Goal: Obtain resource: Obtain resource

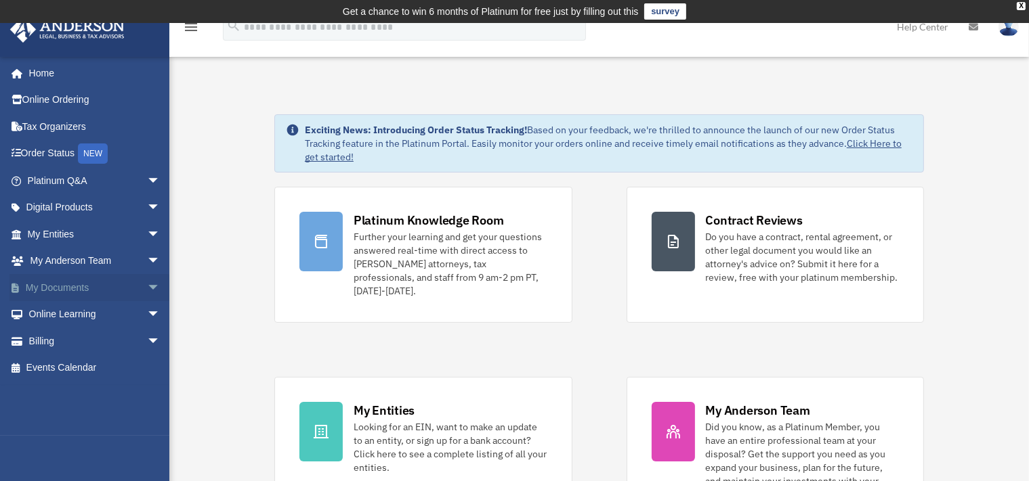
click at [147, 282] on span "arrow_drop_down" at bounding box center [160, 288] width 27 height 28
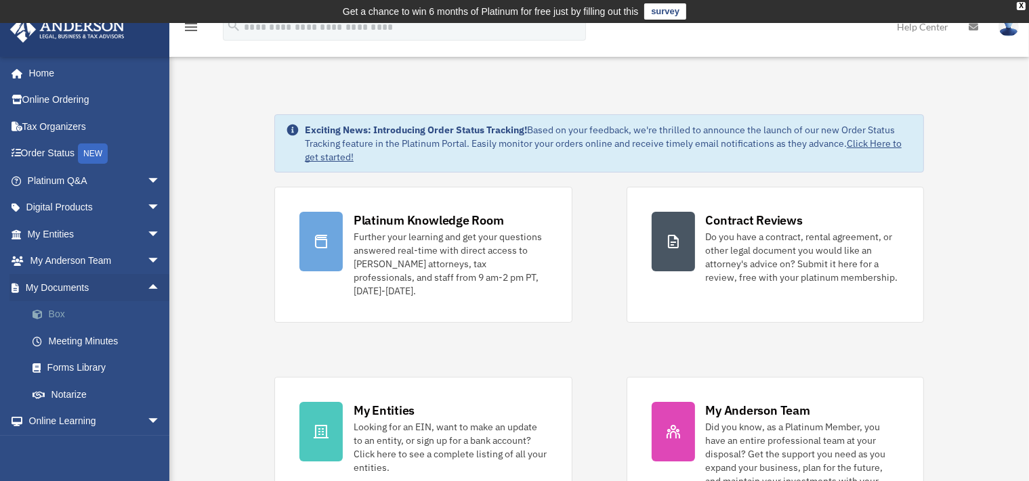
click at [93, 311] on link "Box" at bounding box center [100, 314] width 162 height 27
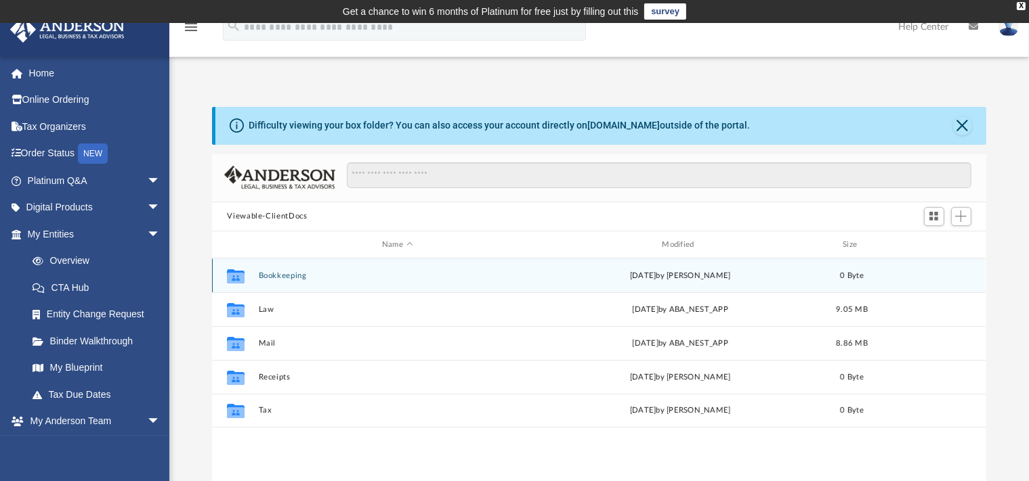
scroll to position [296, 762]
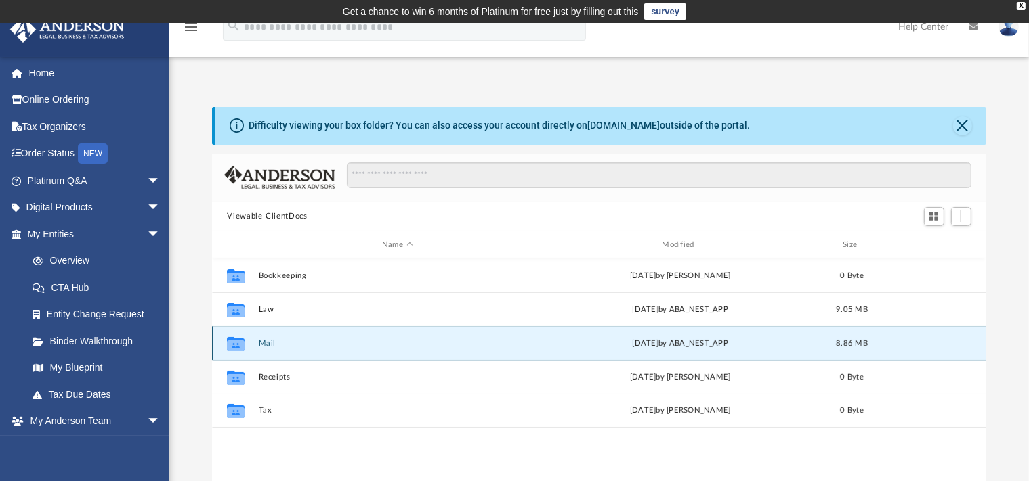
click at [297, 343] on button "Mail" at bounding box center [397, 343] width 277 height 9
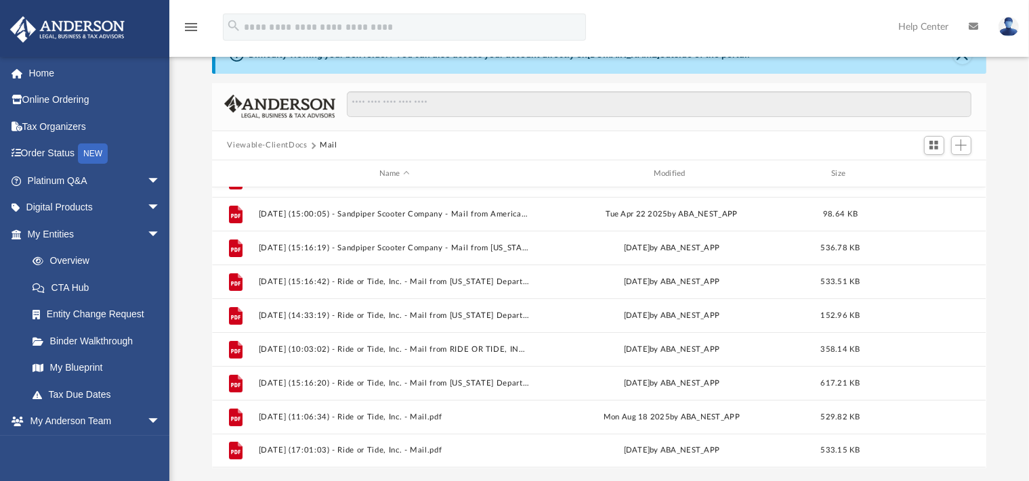
scroll to position [143, 0]
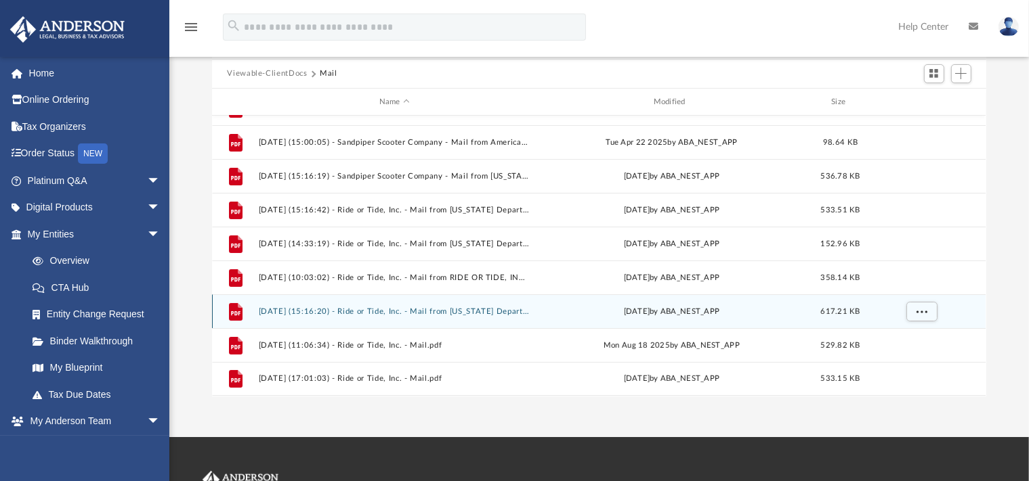
click at [237, 315] on icon "grid" at bounding box center [235, 313] width 9 height 4
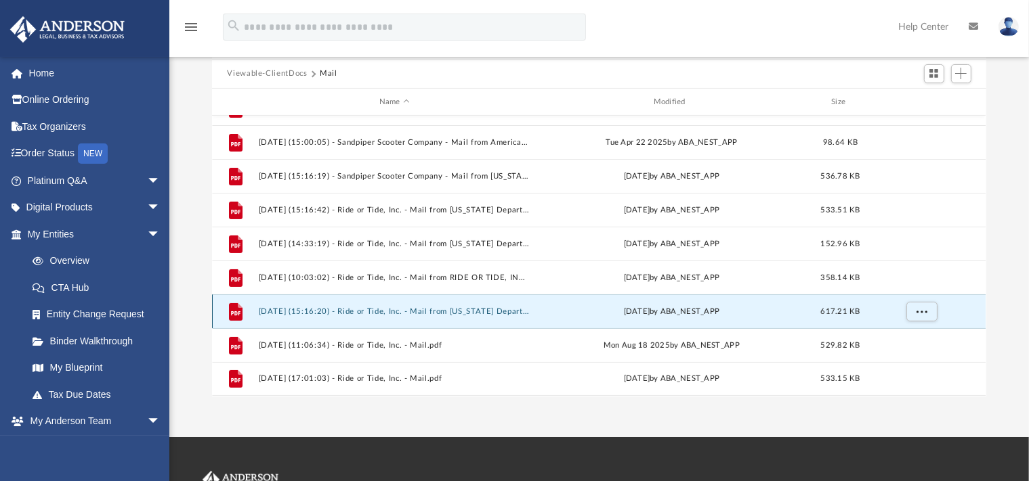
click at [237, 315] on icon "grid" at bounding box center [235, 313] width 9 height 4
click at [303, 305] on div "File 2025.07.30 (15:16:20) - Ride or Tide, Inc. - Mail from Florida Department …" at bounding box center [598, 312] width 773 height 34
click at [924, 310] on span "More options" at bounding box center [921, 311] width 11 height 7
click at [909, 363] on li "Download" at bounding box center [909, 360] width 39 height 14
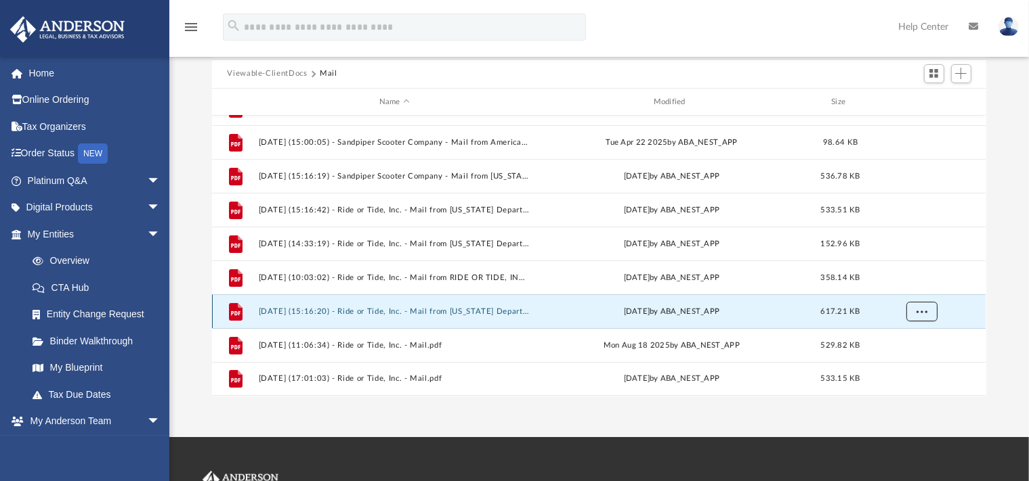
click at [914, 310] on button "More options" at bounding box center [921, 312] width 31 height 20
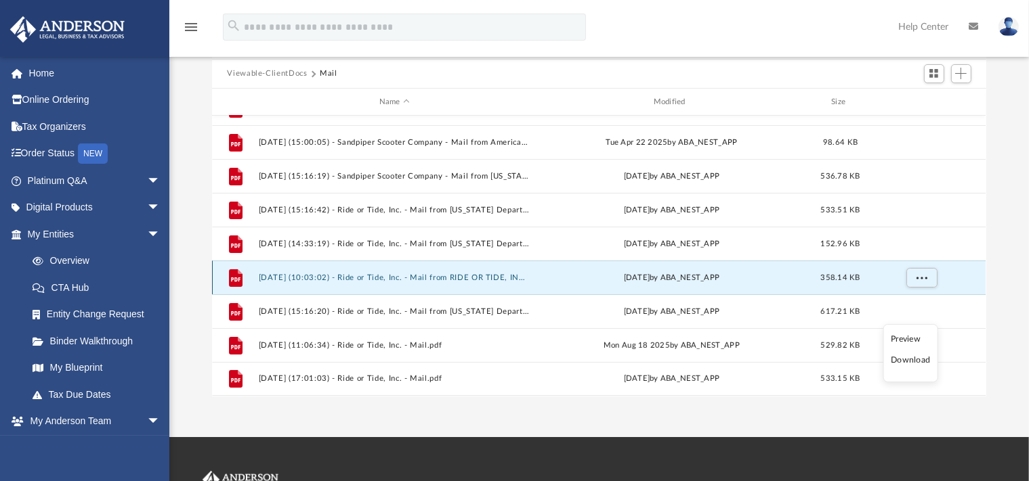
click at [410, 277] on button "[DATE] (10:03:02) - Ride or Tide, Inc. - Mail from RIDE OR TIDE, INC.pdf" at bounding box center [395, 278] width 272 height 9
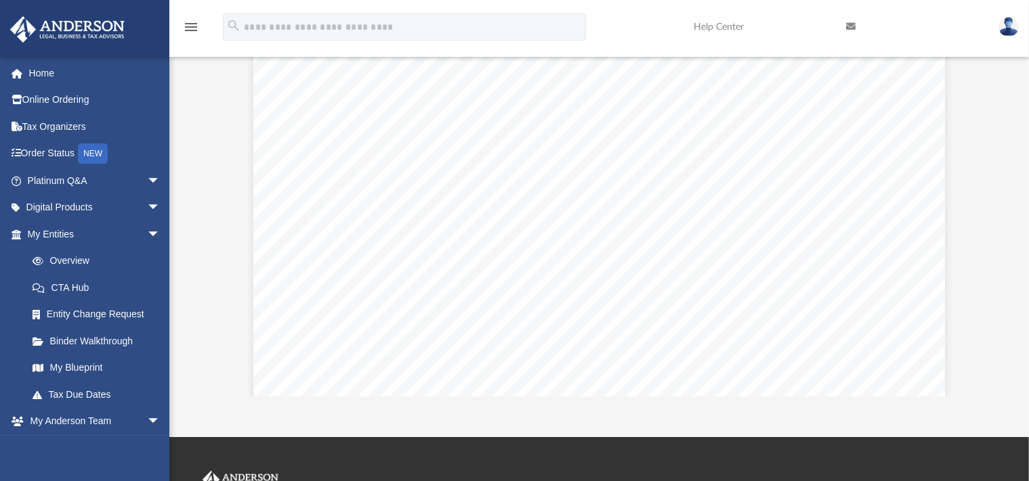
scroll to position [0, 0]
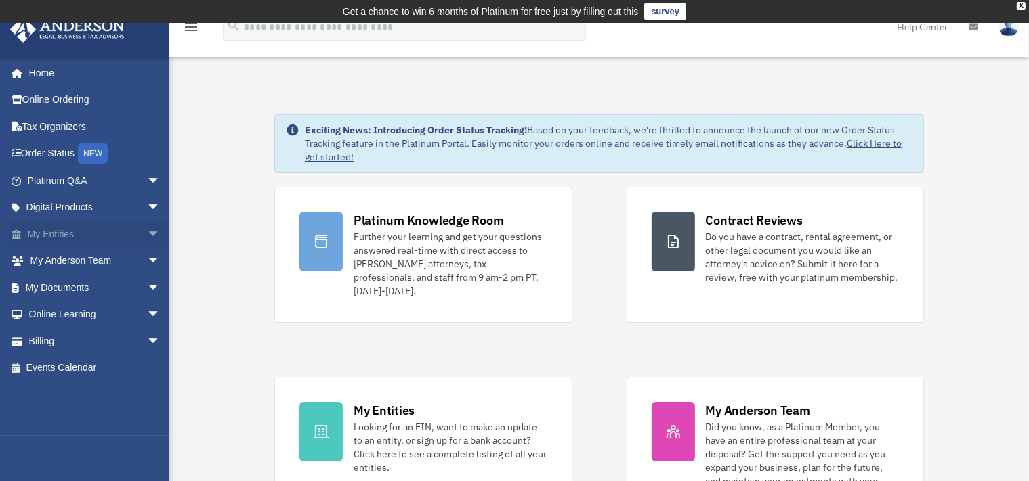
click at [123, 232] on link "My Entities arrow_drop_down" at bounding box center [94, 234] width 171 height 27
click at [147, 285] on span "arrow_drop_down" at bounding box center [160, 288] width 27 height 28
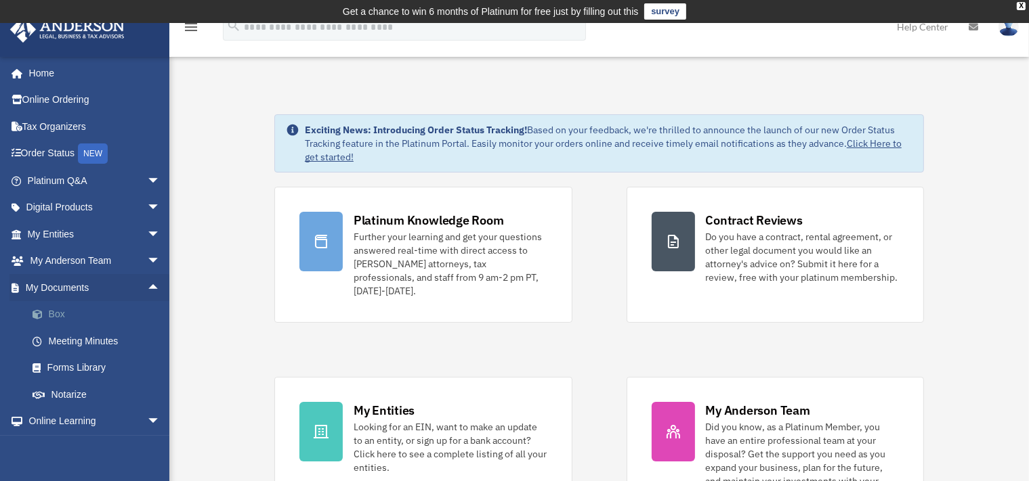
click at [77, 321] on link "Box" at bounding box center [100, 314] width 162 height 27
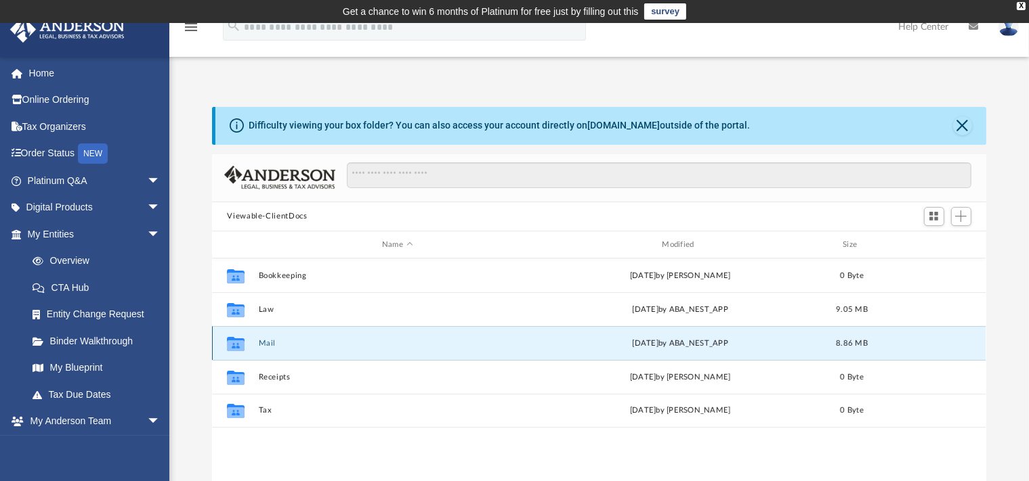
click at [275, 342] on button "Mail" at bounding box center [397, 343] width 277 height 9
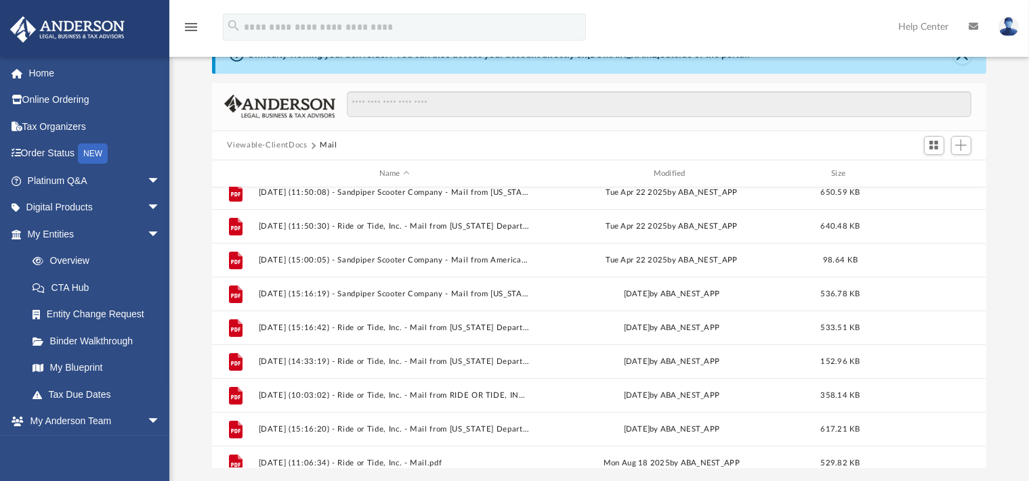
scroll to position [228, 0]
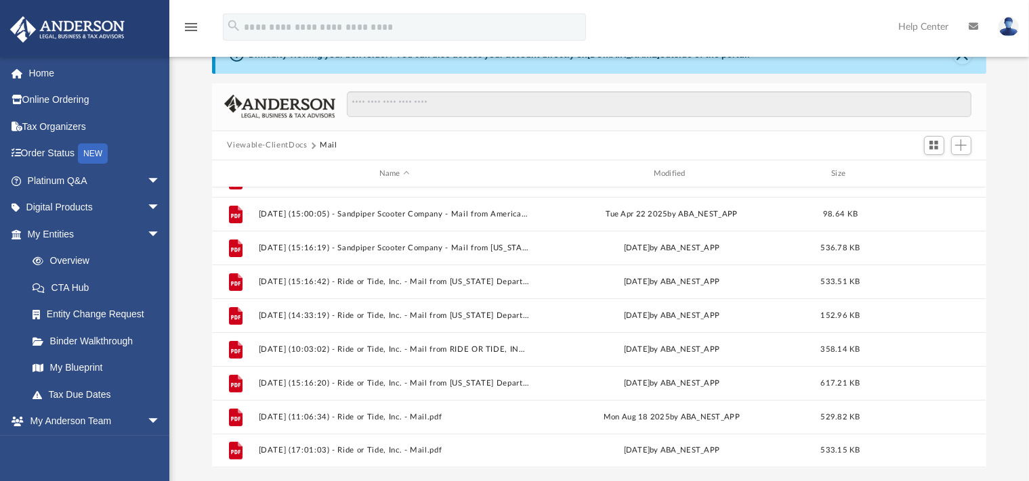
drag, startPoint x: 979, startPoint y: 404, endPoint x: 981, endPoint y: 372, distance: 31.2
click at [981, 372] on body "X Get a chance to win 6 months of Platinum for free just by filling out this su…" at bounding box center [514, 340] width 1029 height 823
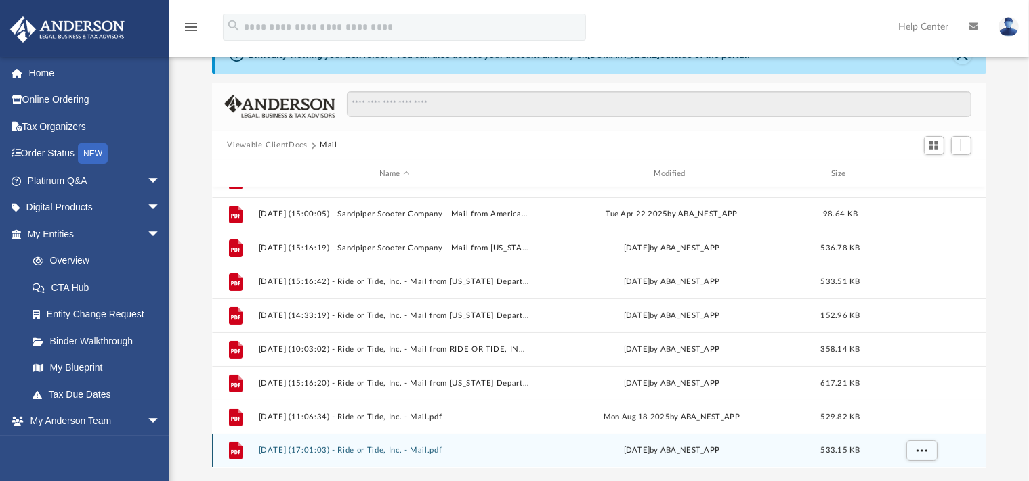
click at [237, 447] on icon "grid" at bounding box center [236, 451] width 14 height 18
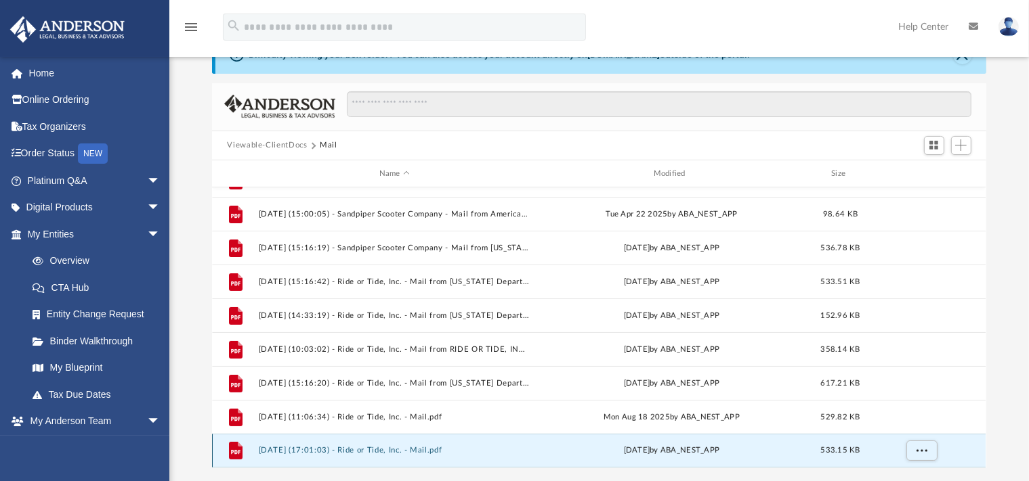
click at [237, 447] on icon "grid" at bounding box center [236, 451] width 14 height 18
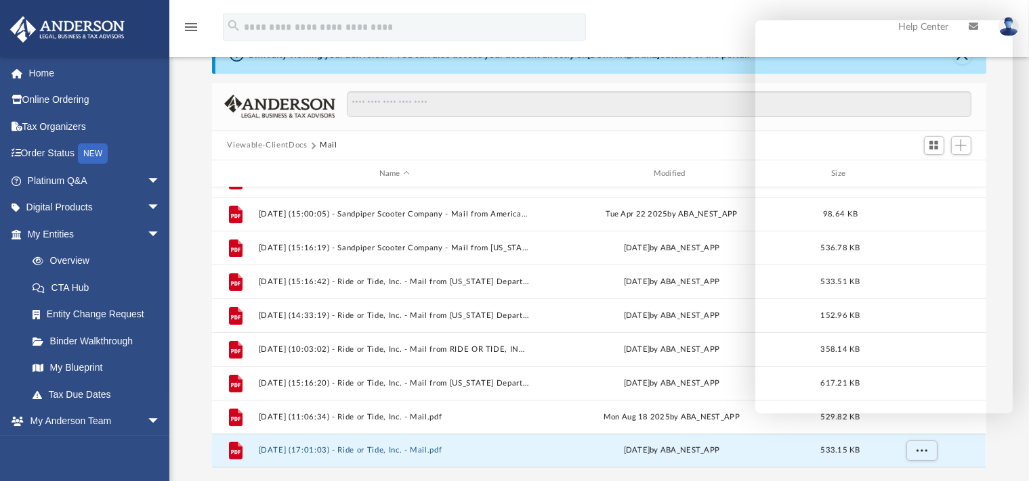
click at [987, 9] on link at bounding box center [973, 26] width 30 height 53
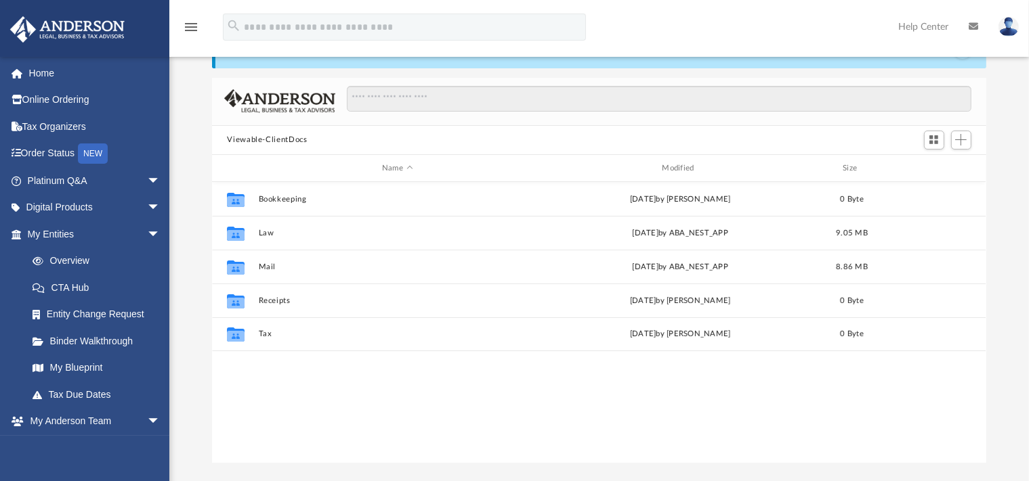
scroll to position [296, 762]
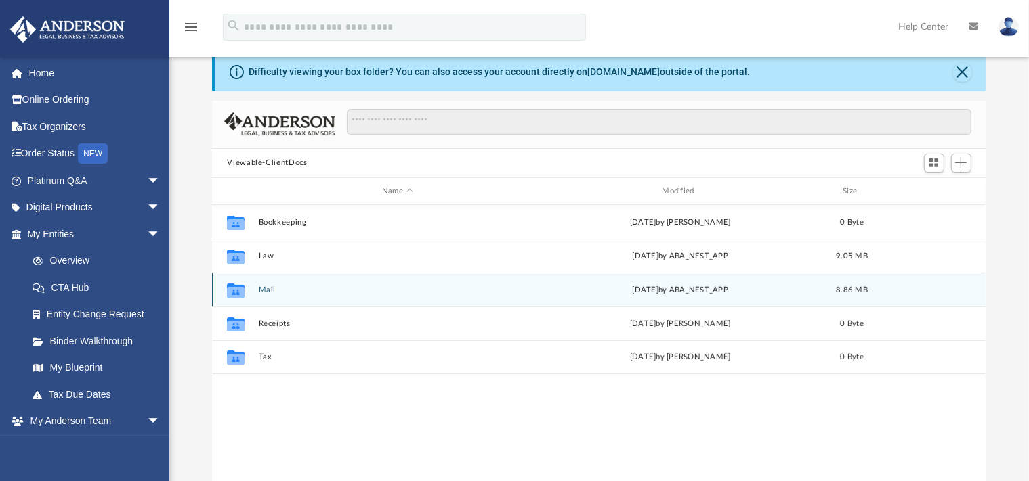
click at [232, 282] on icon "Collaborated Folder" at bounding box center [236, 291] width 22 height 22
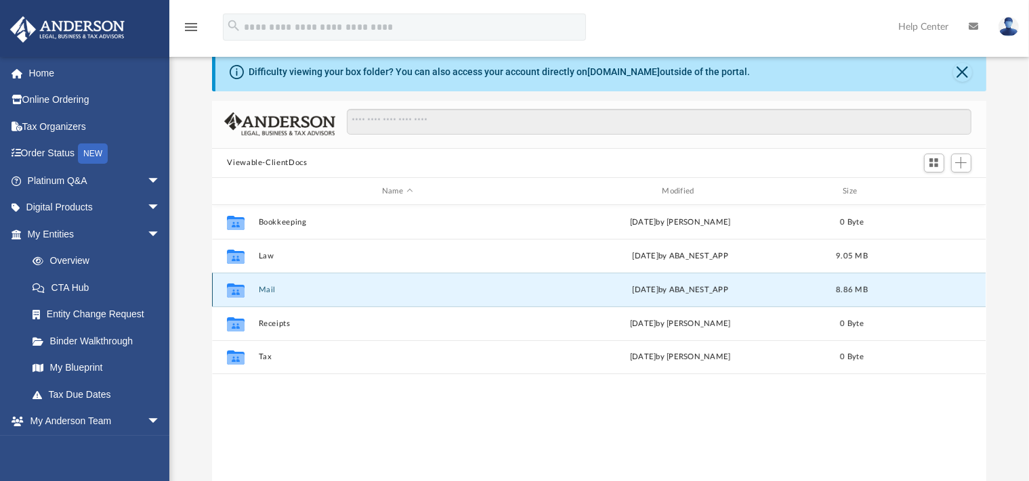
scroll to position [77, 0]
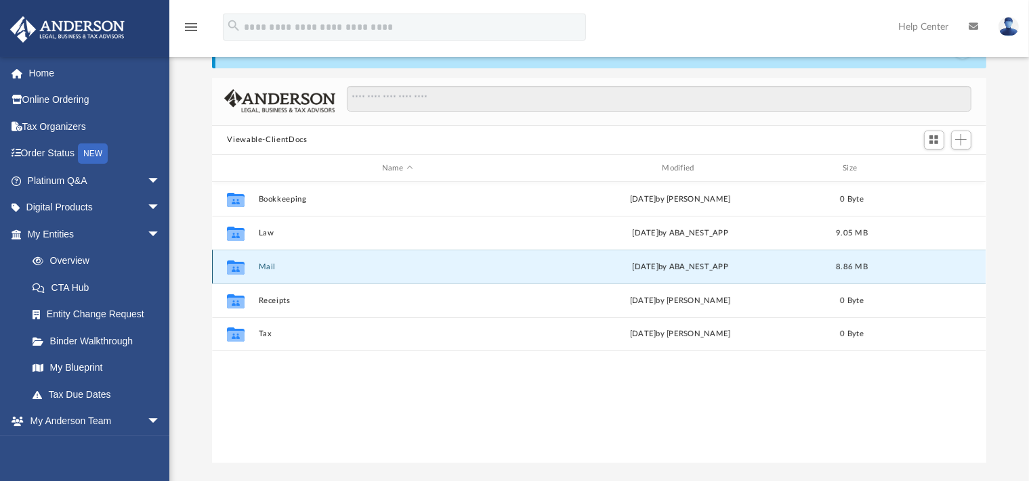
click at [242, 259] on icon "Collaborated Folder" at bounding box center [236, 268] width 22 height 22
click at [670, 265] on div "Thu Aug 28 2025 by ABA_NEST_APP" at bounding box center [680, 267] width 277 height 12
click at [230, 265] on icon "grid" at bounding box center [236, 269] width 18 height 11
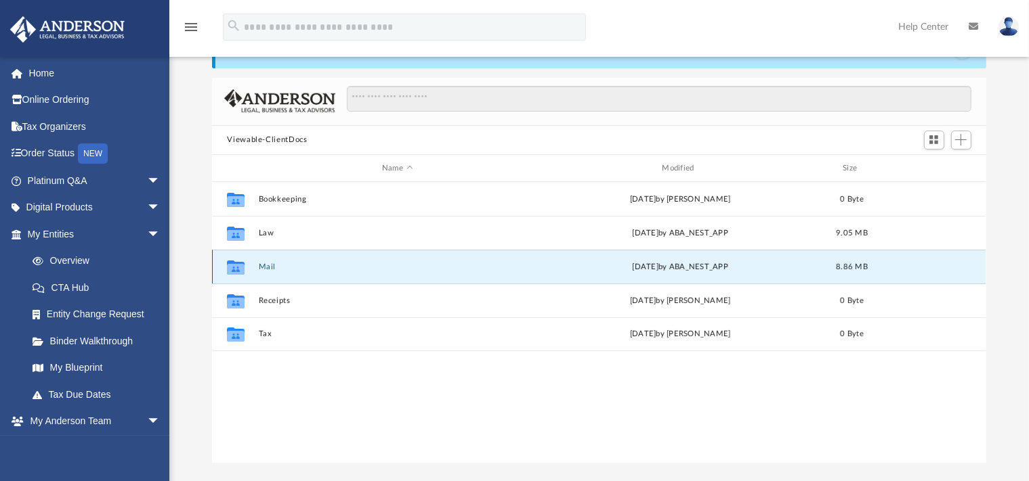
click at [269, 264] on button "Mail" at bounding box center [397, 267] width 277 height 9
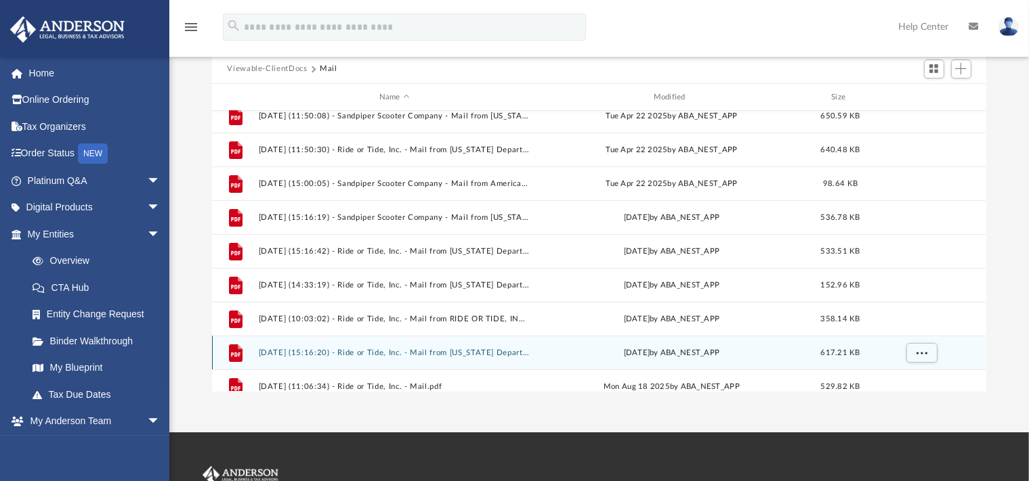
scroll to position [228, 0]
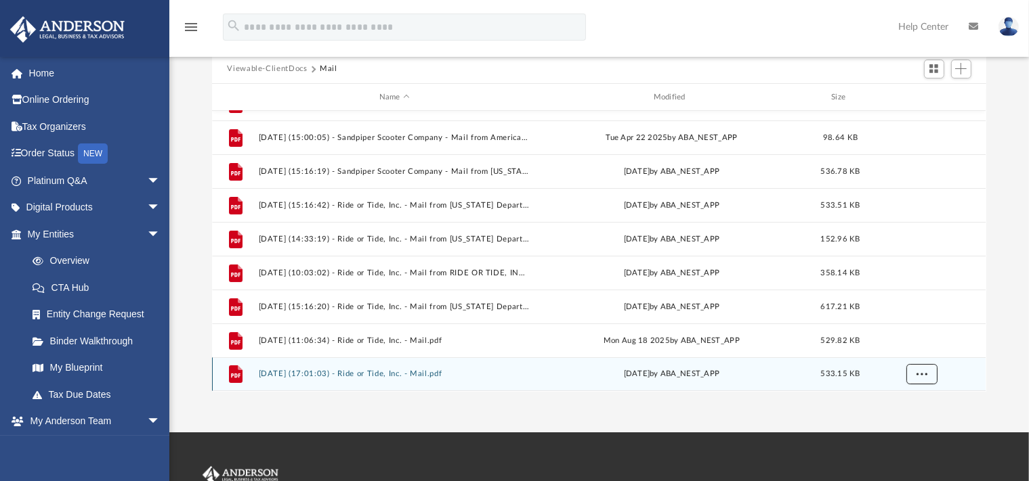
click at [916, 375] on button "More options" at bounding box center [921, 375] width 31 height 20
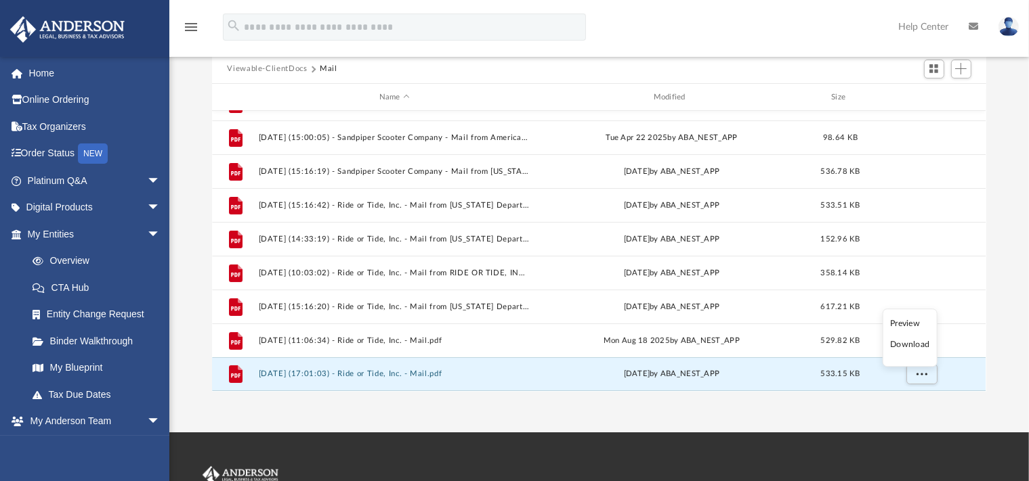
click at [912, 320] on li "Preview" at bounding box center [909, 324] width 39 height 14
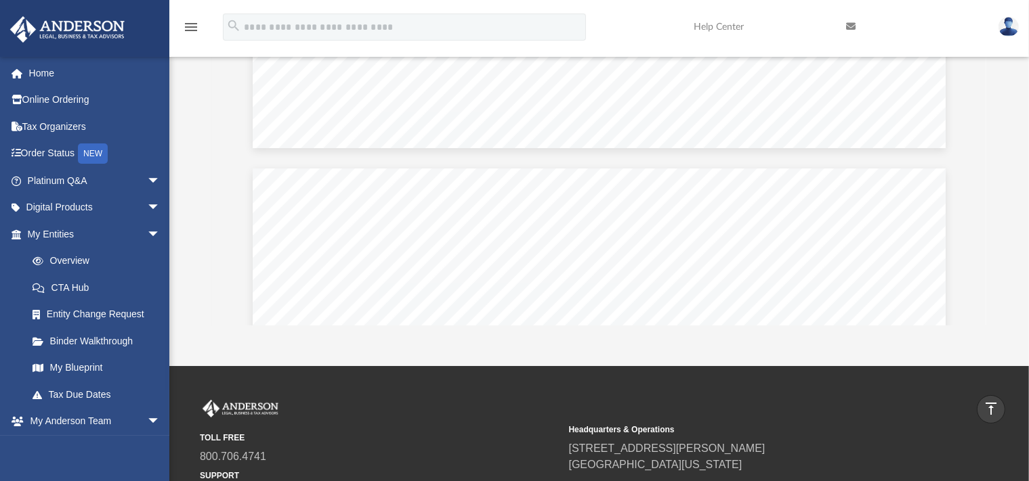
scroll to position [572, 0]
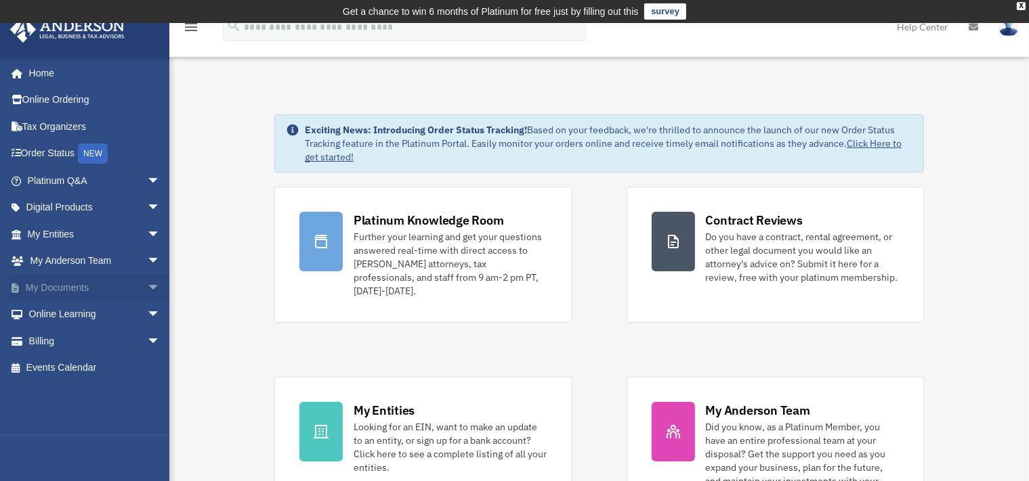
click at [64, 282] on link "My Documents arrow_drop_down" at bounding box center [94, 287] width 171 height 27
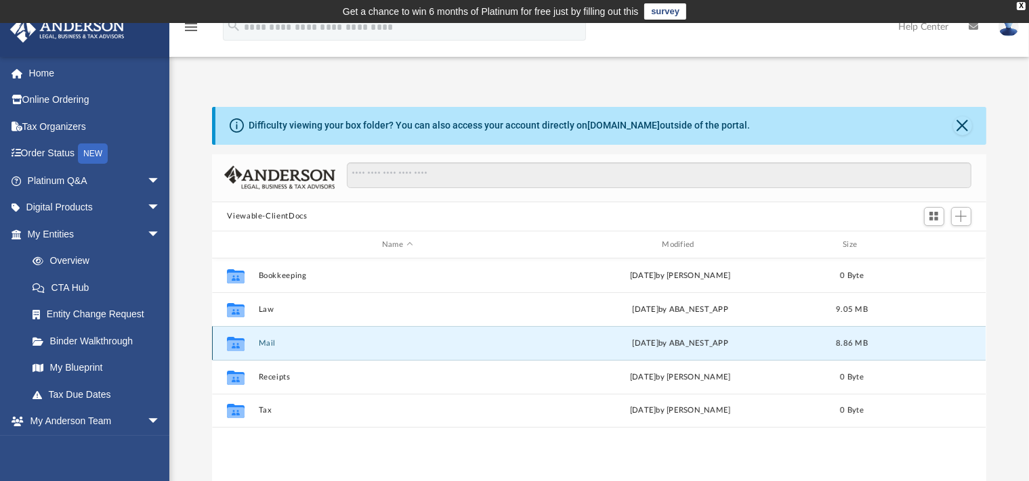
click at [270, 345] on button "Mail" at bounding box center [397, 343] width 277 height 9
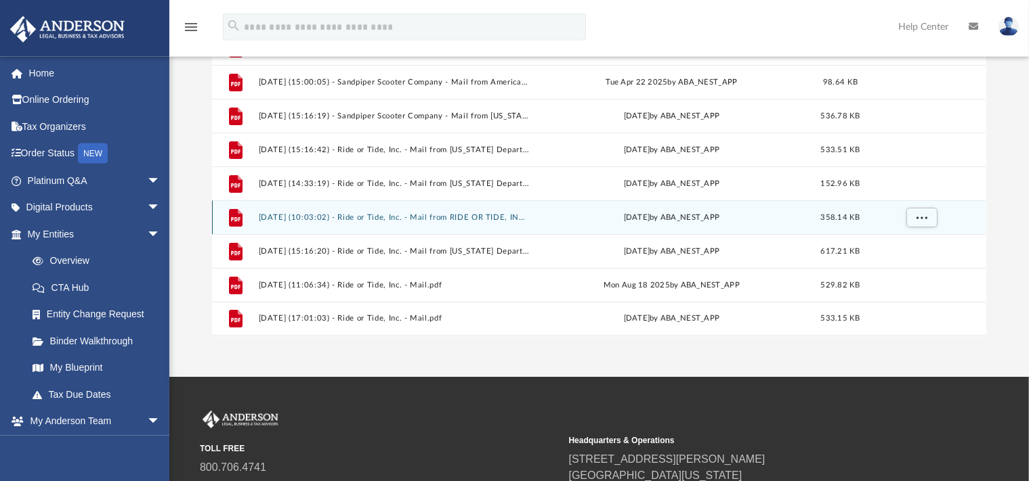
scroll to position [214, 0]
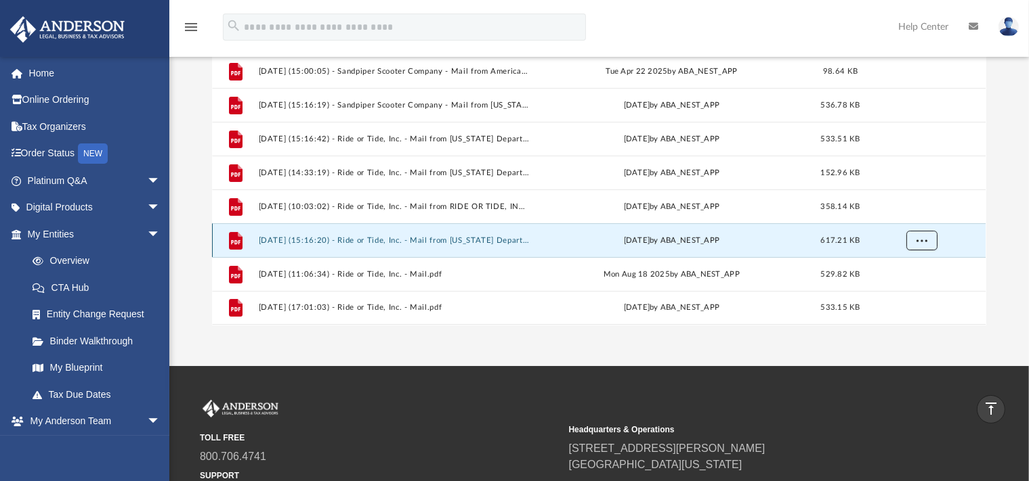
click at [920, 237] on span "More options" at bounding box center [921, 240] width 11 height 7
click at [907, 264] on li "Preview" at bounding box center [909, 268] width 39 height 14
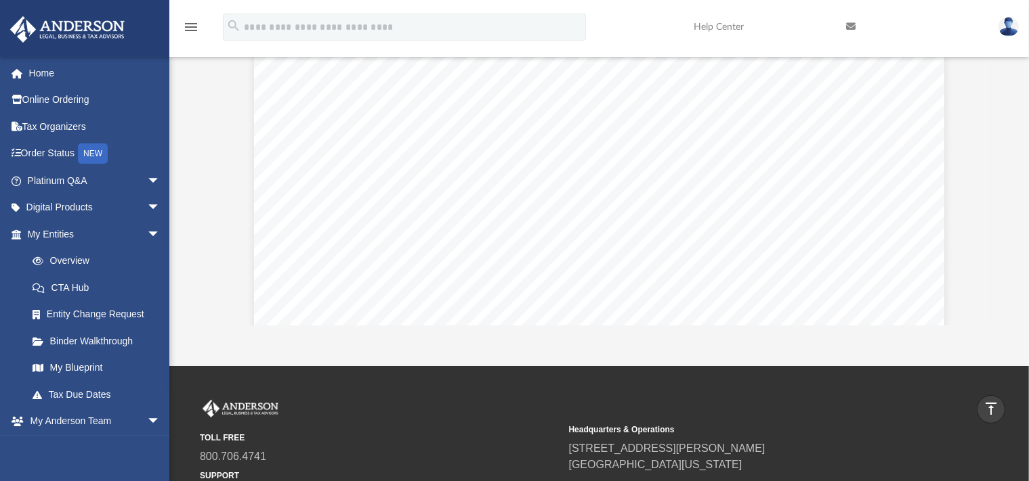
scroll to position [51, 0]
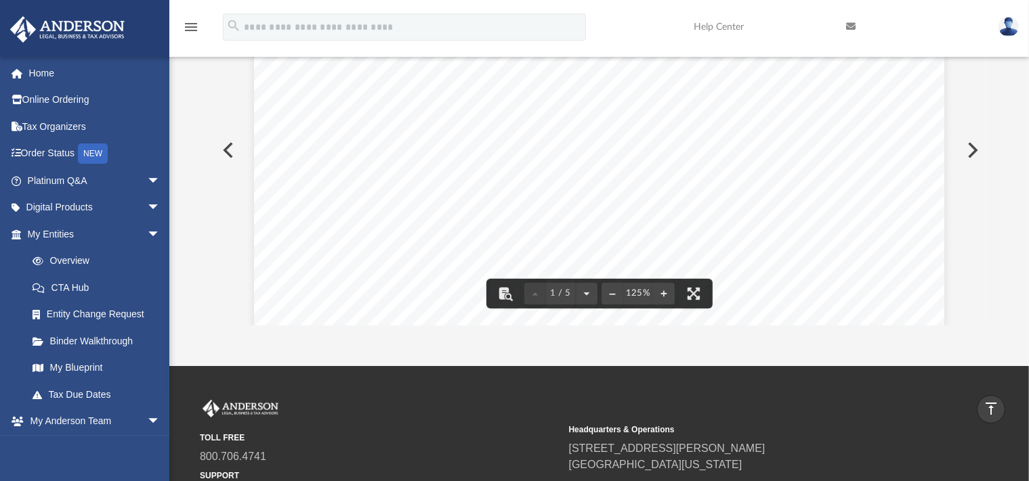
click at [226, 151] on button "Preview" at bounding box center [227, 150] width 30 height 38
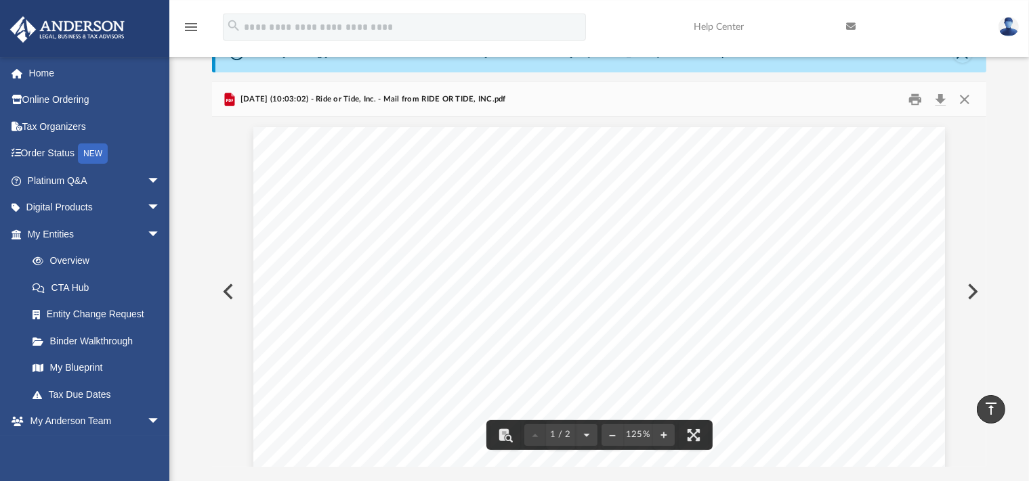
scroll to position [0, 0]
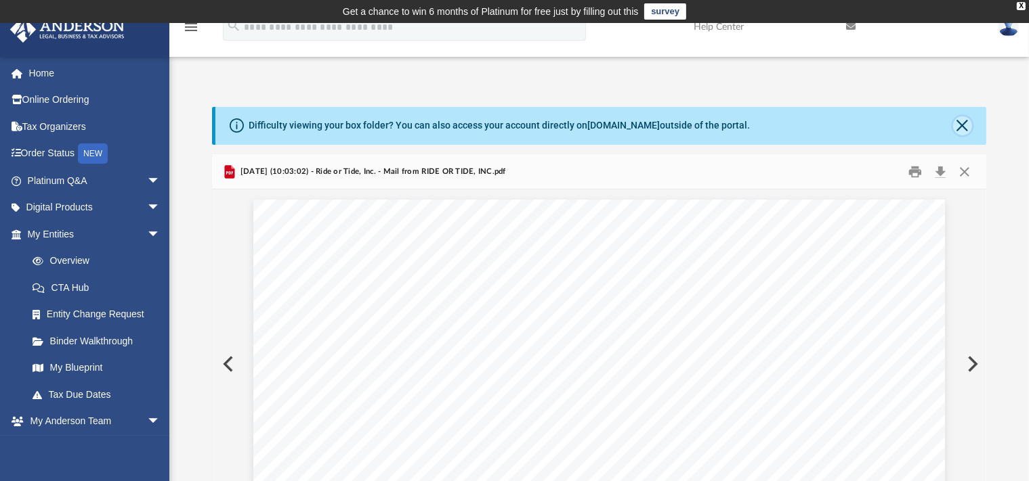
click at [958, 128] on button "Close" at bounding box center [962, 125] width 19 height 19
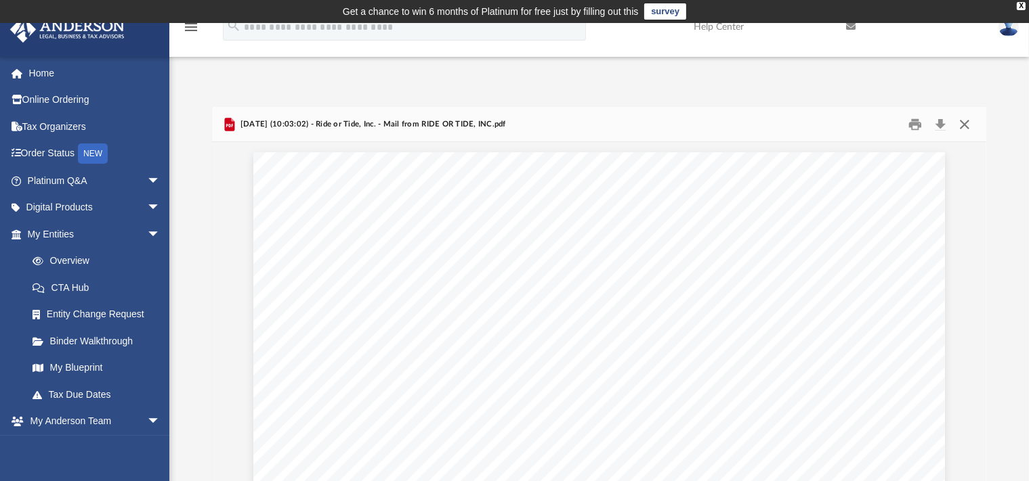
click at [963, 126] on button "Close" at bounding box center [964, 124] width 24 height 21
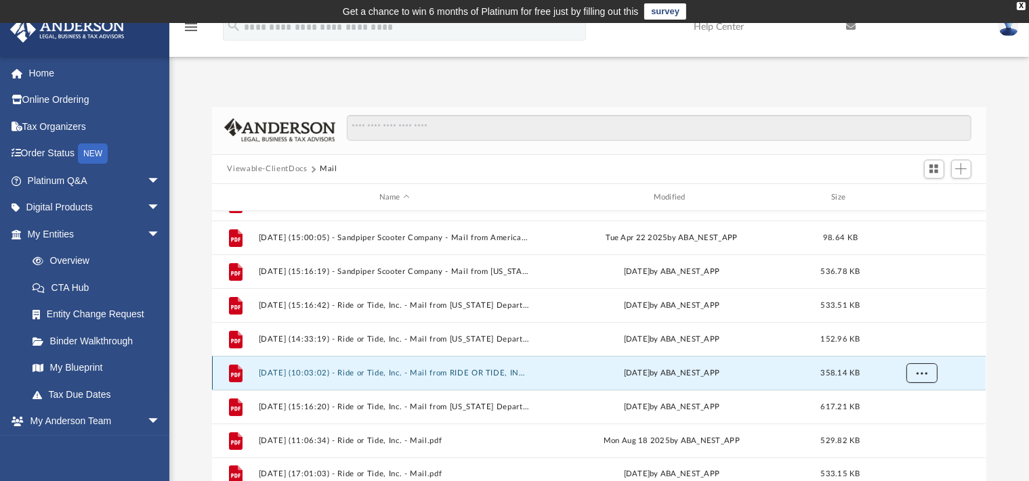
click at [922, 374] on span "More options" at bounding box center [921, 373] width 11 height 7
click at [907, 406] on li "Preview" at bounding box center [909, 401] width 39 height 14
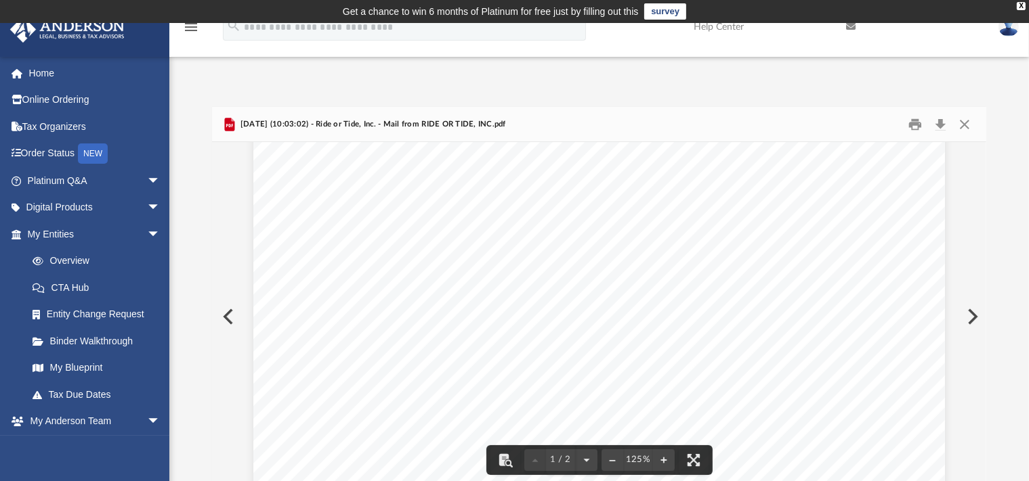
scroll to position [51, 0]
click at [960, 121] on button "Close" at bounding box center [964, 124] width 24 height 21
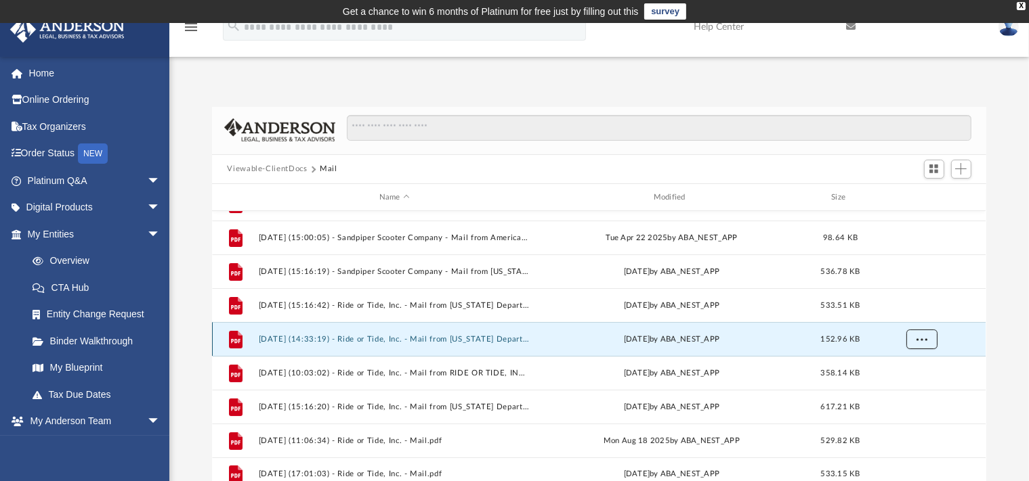
click at [918, 339] on span "More options" at bounding box center [921, 339] width 11 height 7
click at [901, 363] on li "Preview" at bounding box center [909, 367] width 39 height 14
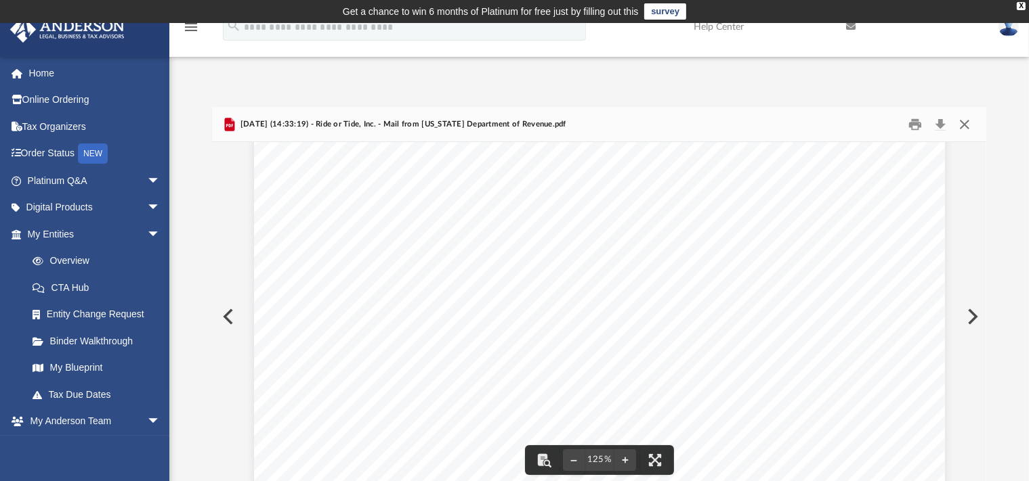
click at [966, 121] on button "Close" at bounding box center [964, 124] width 24 height 21
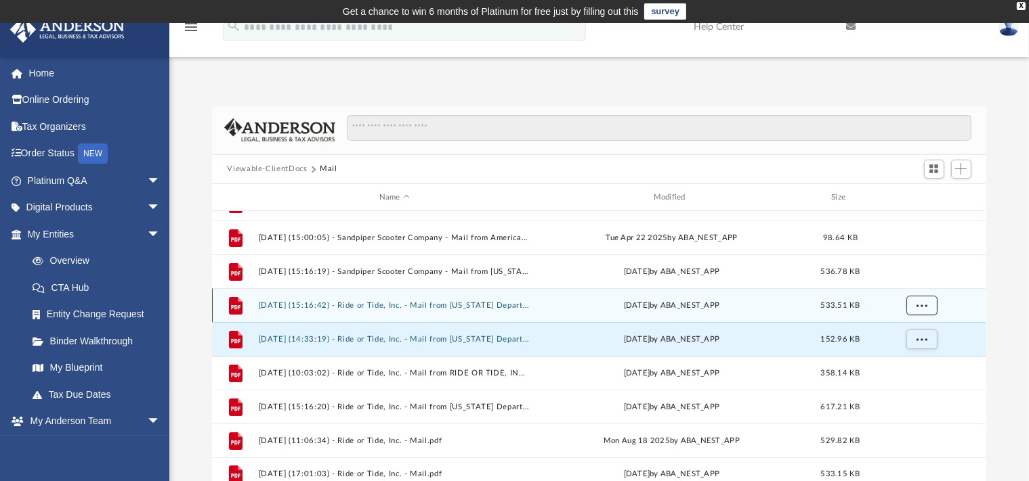
click at [917, 305] on span "More options" at bounding box center [921, 305] width 11 height 7
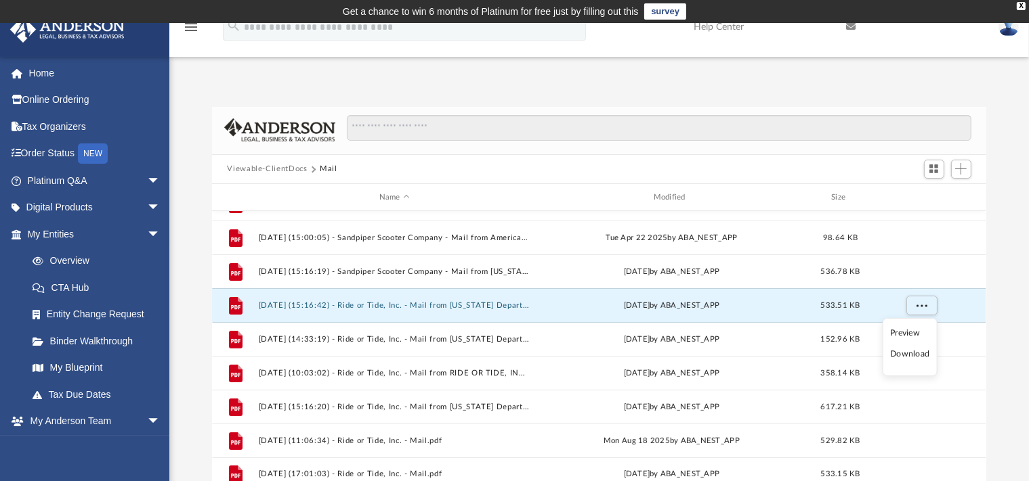
click at [901, 332] on li "Preview" at bounding box center [909, 333] width 39 height 14
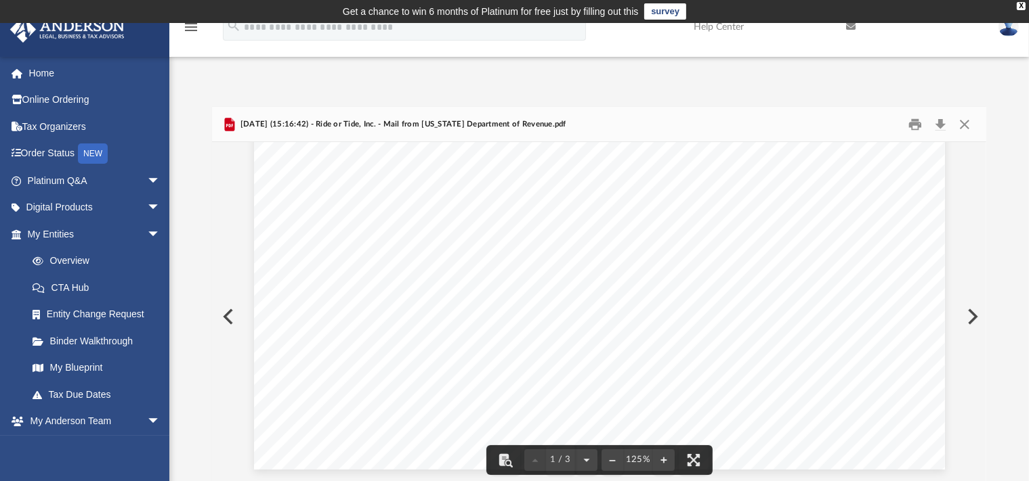
scroll to position [364, 0]
click at [966, 126] on button "Close" at bounding box center [964, 124] width 24 height 21
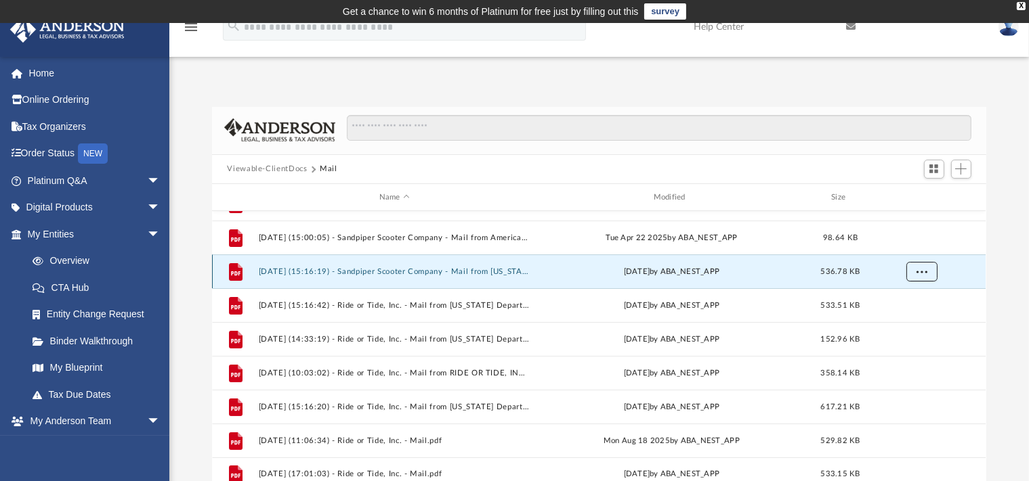
click at [923, 268] on span "More options" at bounding box center [921, 271] width 11 height 7
click at [906, 295] on li "Preview" at bounding box center [909, 300] width 39 height 14
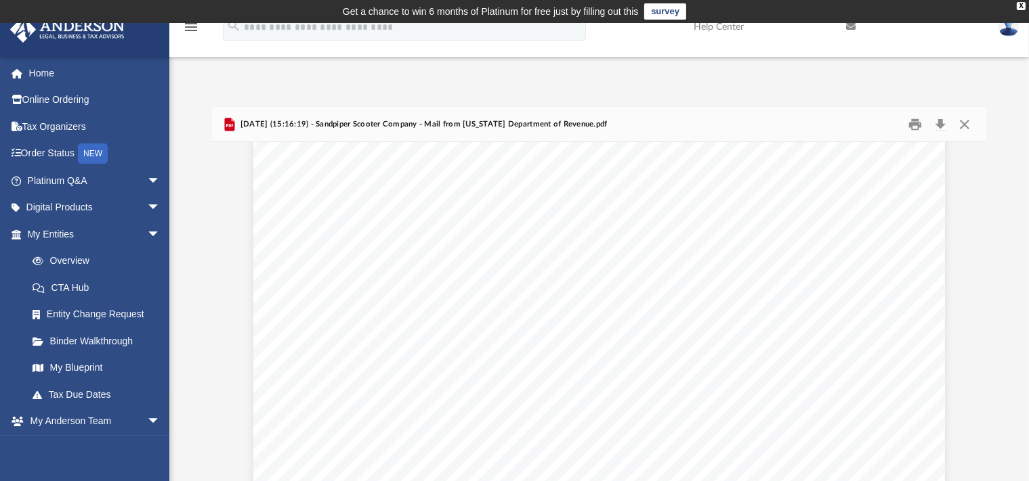
scroll to position [2132, 0]
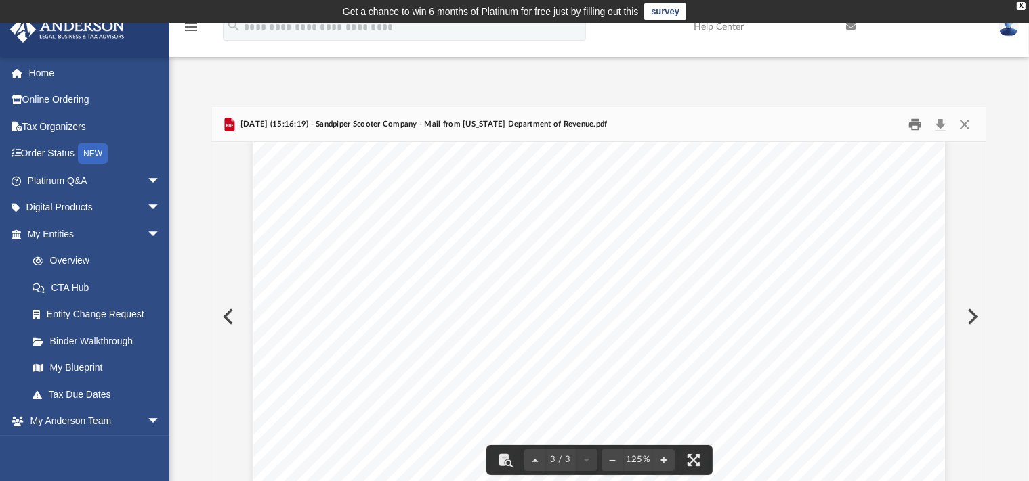
click at [913, 123] on button "Print" at bounding box center [914, 124] width 27 height 21
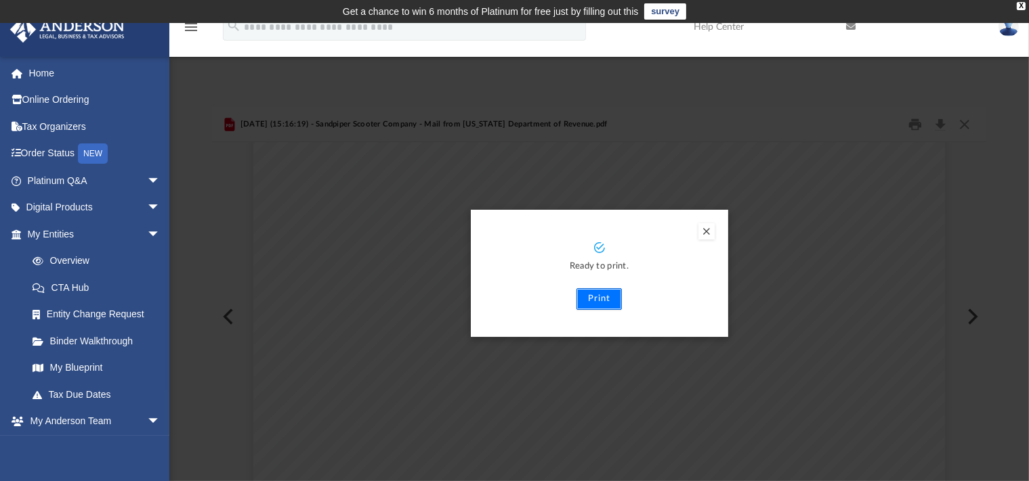
click at [597, 299] on button "Print" at bounding box center [598, 299] width 45 height 22
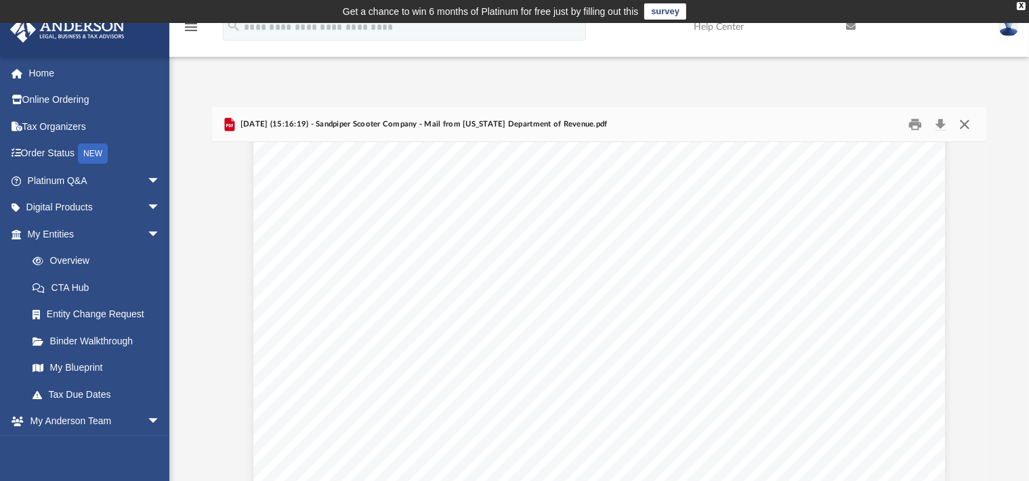
click at [964, 126] on button "Close" at bounding box center [964, 124] width 24 height 21
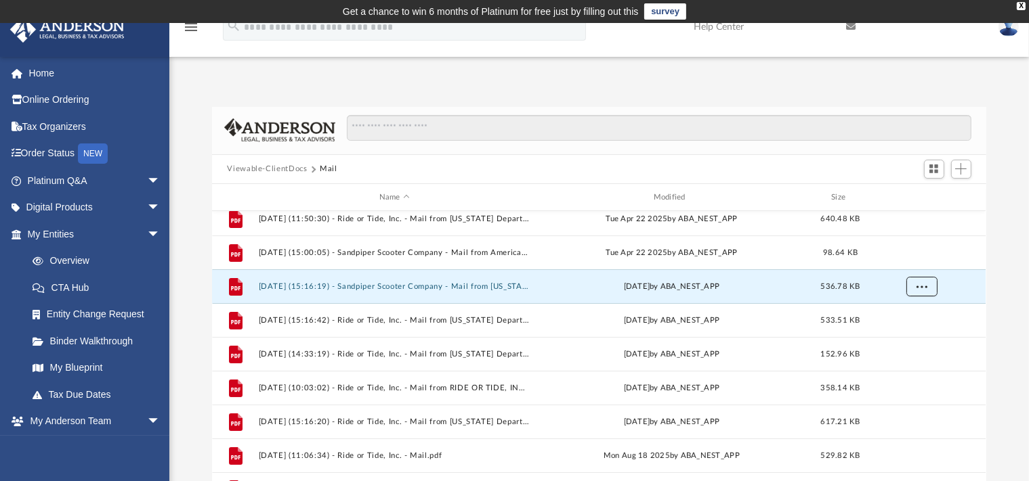
scroll to position [228, 0]
